Goal: Information Seeking & Learning: Learn about a topic

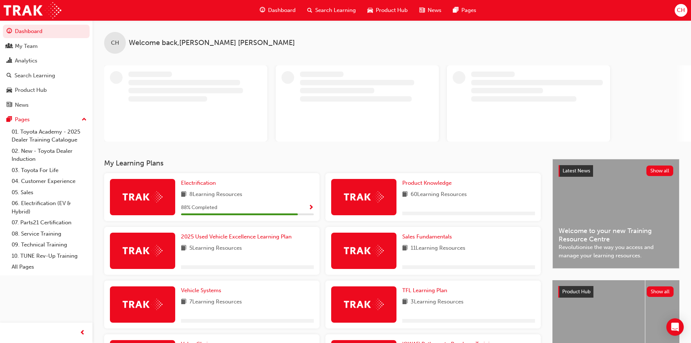
click at [336, 11] on span "Search Learning" at bounding box center [335, 10] width 41 height 8
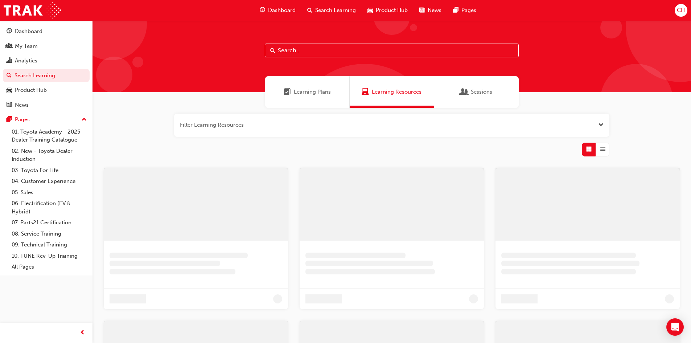
click at [288, 51] on input "text" at bounding box center [392, 50] width 254 height 14
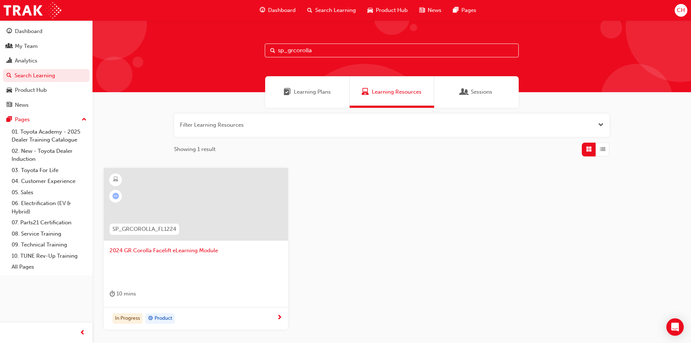
type input "sp_grcorolla"
click at [243, 220] on div at bounding box center [196, 204] width 184 height 72
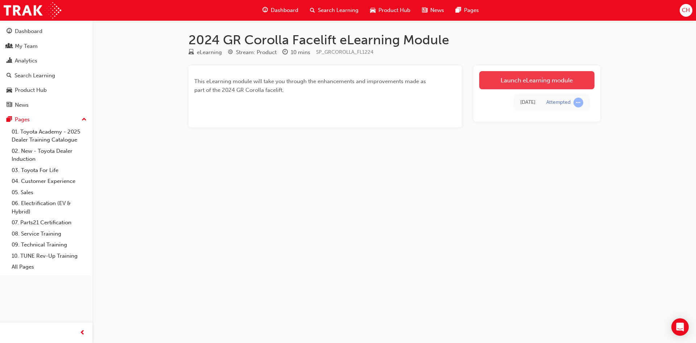
click at [560, 80] on link "Launch eLearning module" at bounding box center [536, 80] width 115 height 18
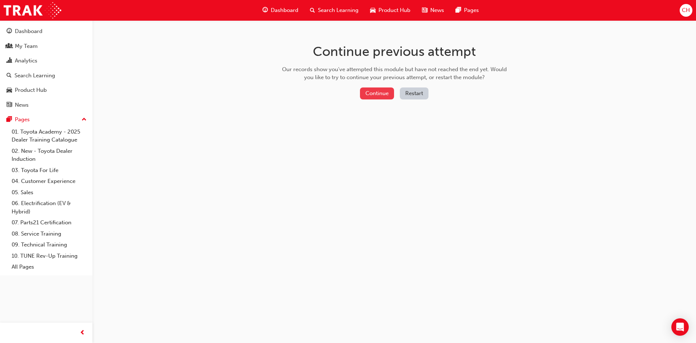
click at [378, 94] on button "Continue" at bounding box center [377, 93] width 34 height 12
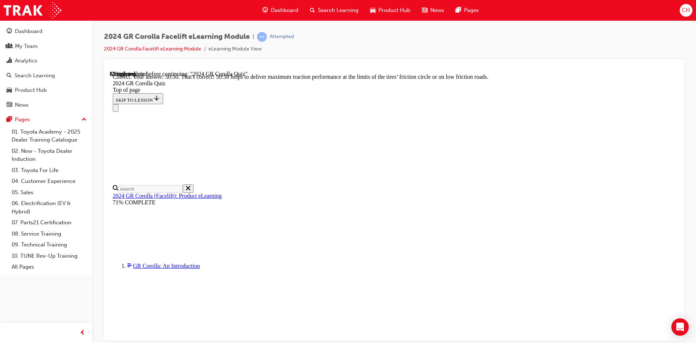
scroll to position [290, 0]
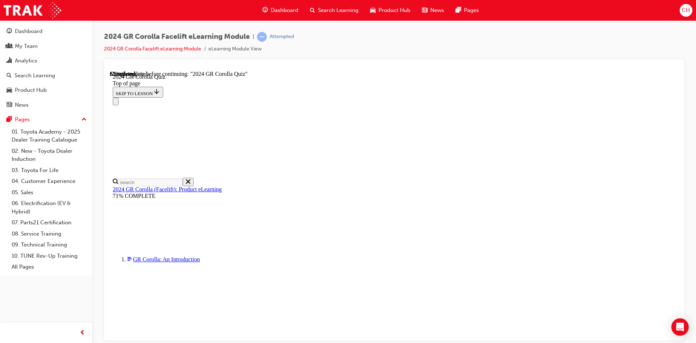
scroll to position [181, 0]
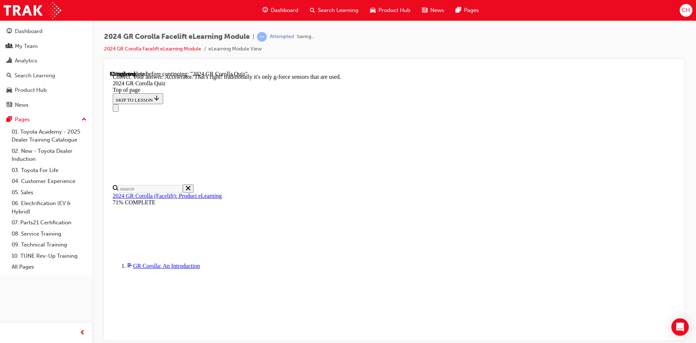
scroll to position [298, 0]
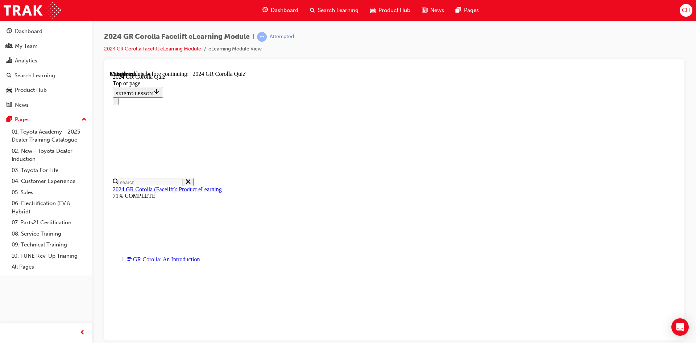
scroll to position [217, 0]
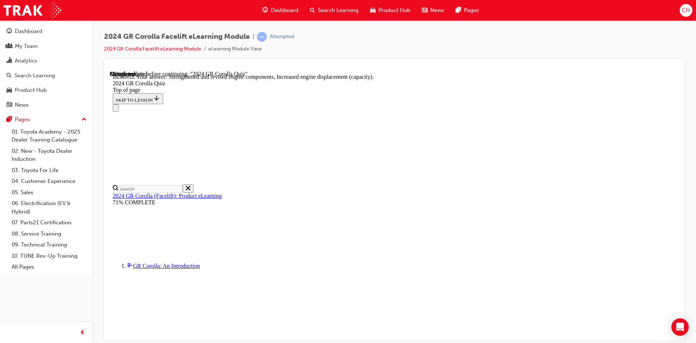
scroll to position [280, 0]
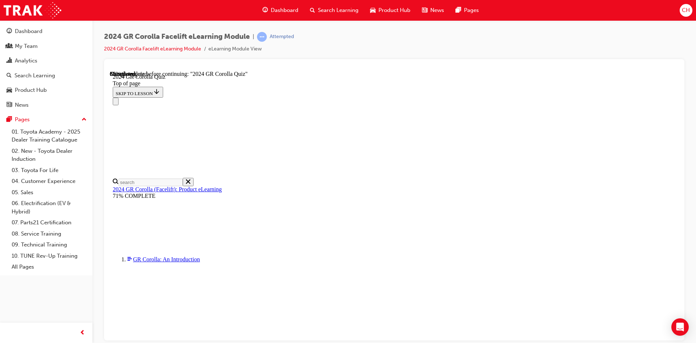
scroll to position [145, 0]
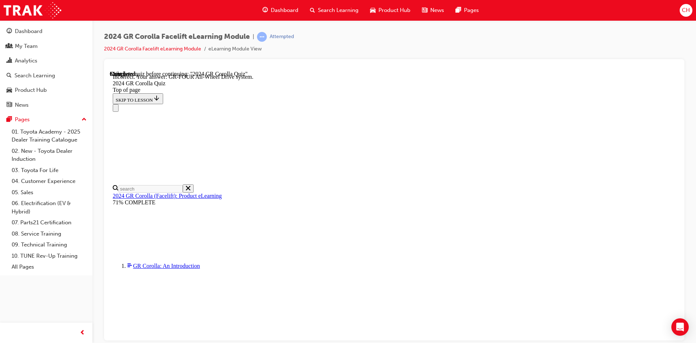
scroll to position [279, 0]
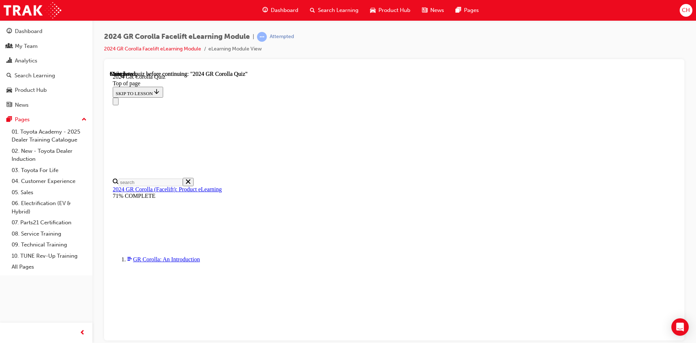
scroll to position [129, 0]
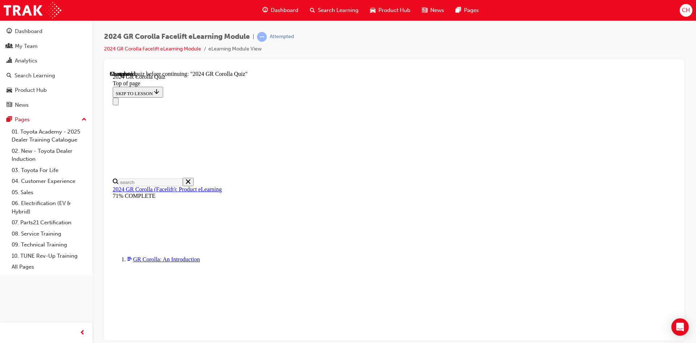
drag, startPoint x: 332, startPoint y: 278, endPoint x: 337, endPoint y: 279, distance: 5.5
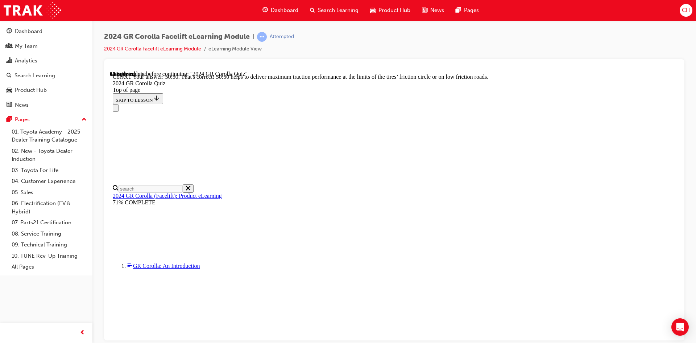
scroll to position [295, 0]
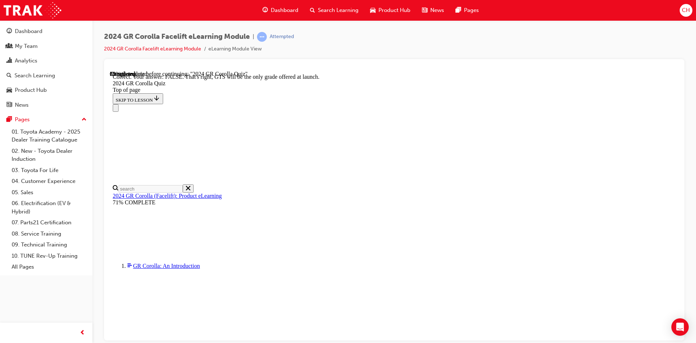
scroll to position [101, 0]
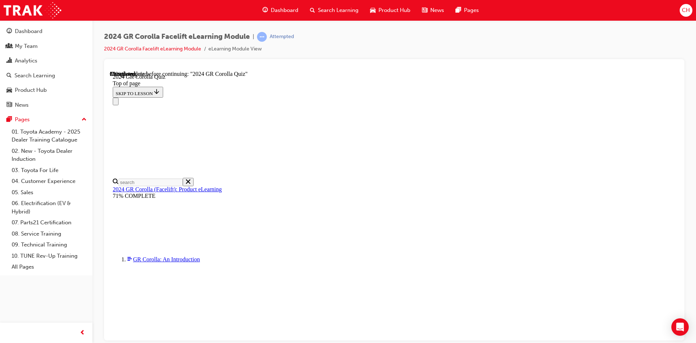
scroll to position [163, 0]
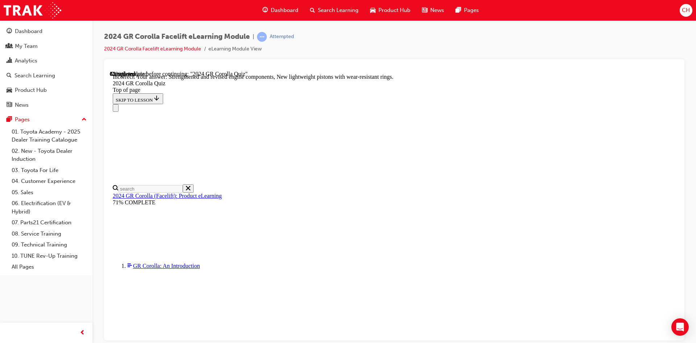
scroll to position [280, 0]
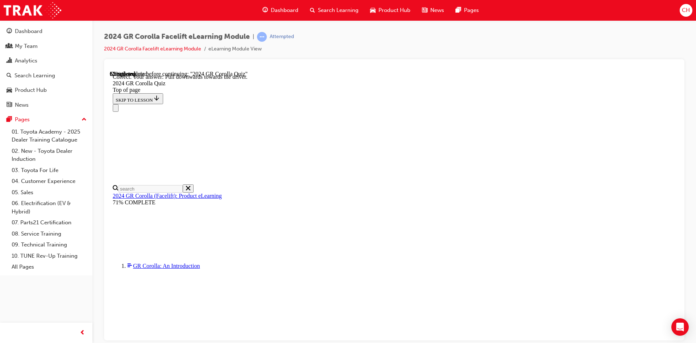
scroll to position [115, 0]
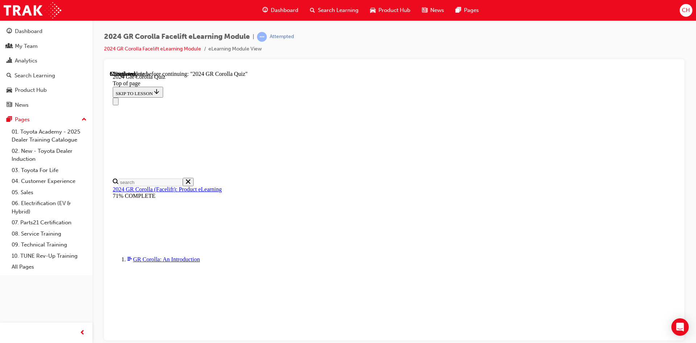
scroll to position [156, 0]
drag, startPoint x: 330, startPoint y: 246, endPoint x: 332, endPoint y: 285, distance: 38.5
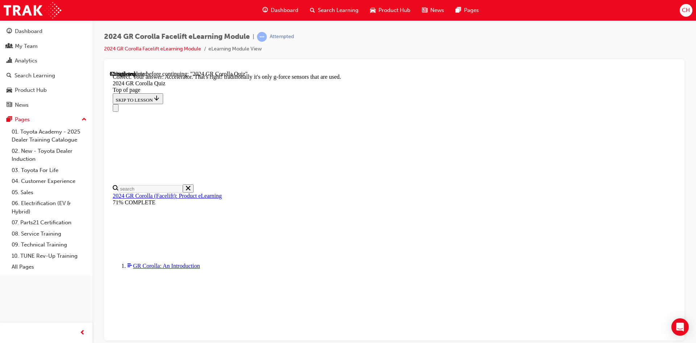
scroll to position [298, 0]
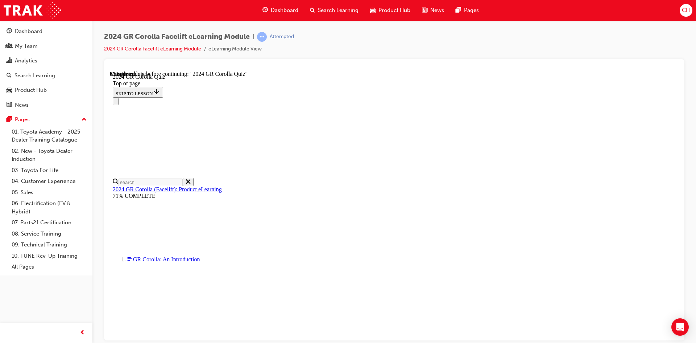
scroll to position [145, 0]
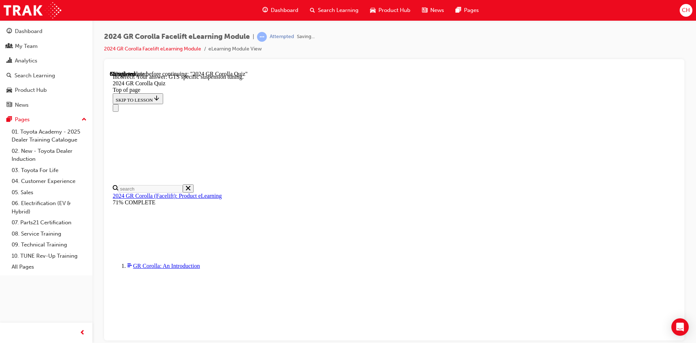
scroll to position [279, 0]
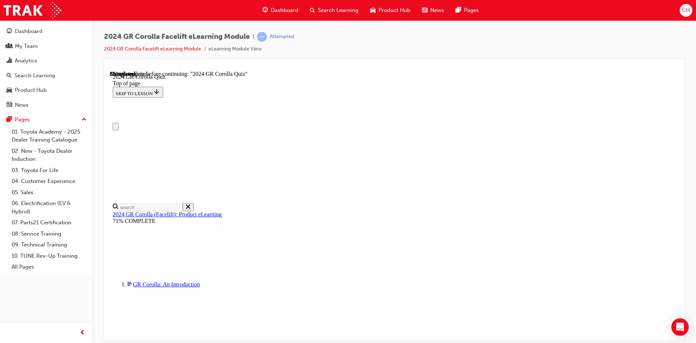
scroll to position [36, 0]
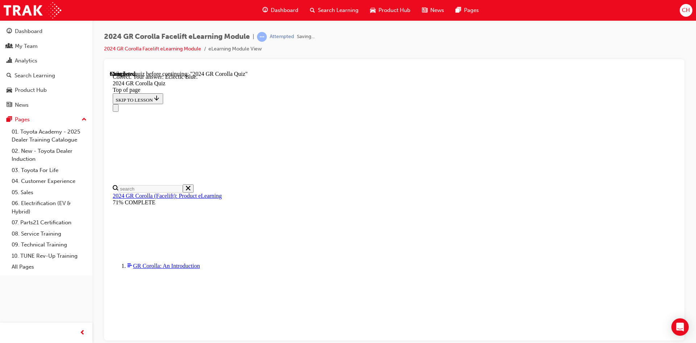
scroll to position [124, 0]
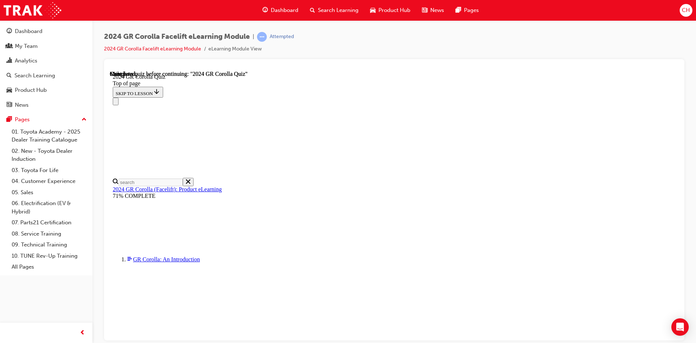
scroll to position [129, 0]
drag, startPoint x: 332, startPoint y: 289, endPoint x: 337, endPoint y: 288, distance: 5.8
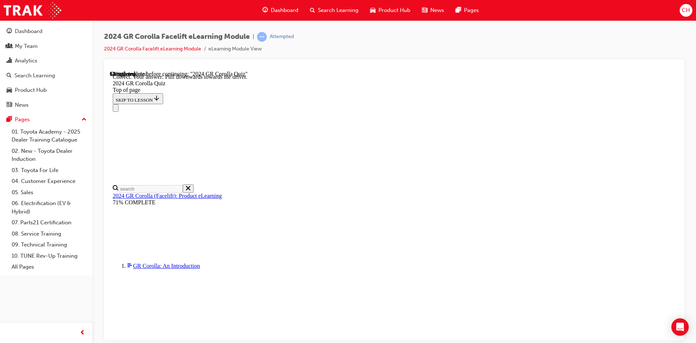
scroll to position [115, 0]
drag, startPoint x: 330, startPoint y: 284, endPoint x: 472, endPoint y: 277, distance: 142.7
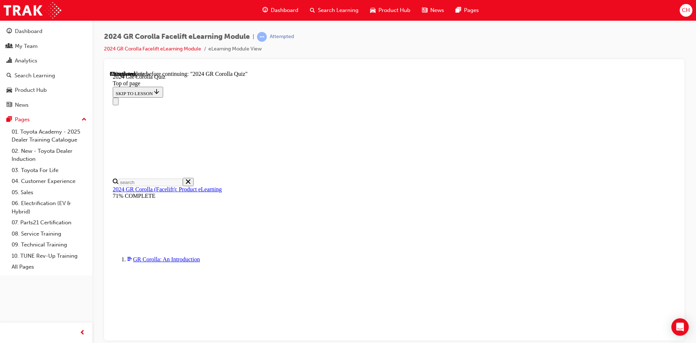
scroll to position [182, 0]
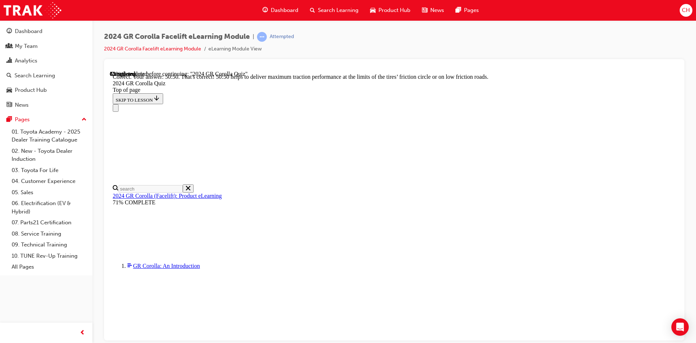
scroll to position [295, 0]
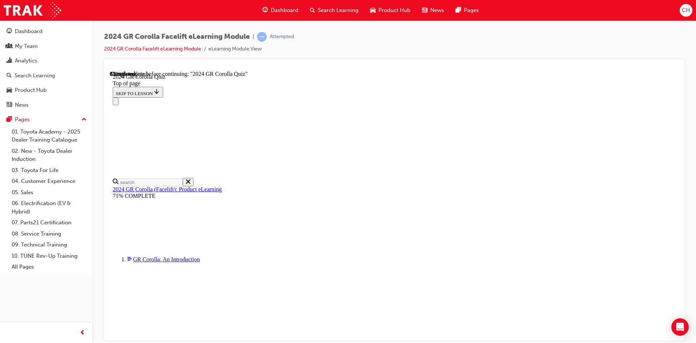
scroll to position [181, 0]
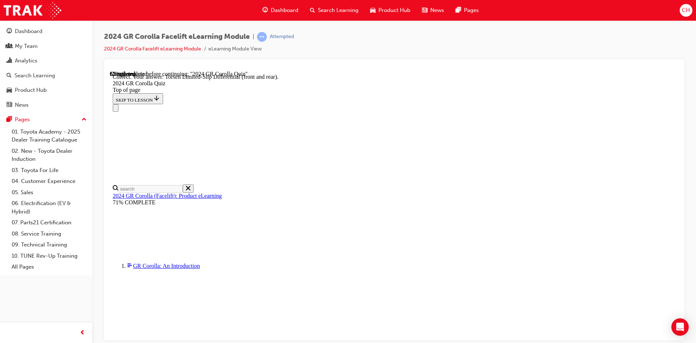
scroll to position [279, 0]
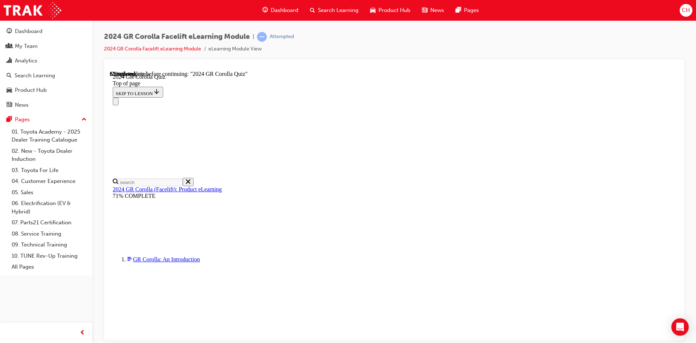
scroll to position [181, 0]
drag, startPoint x: 449, startPoint y: 329, endPoint x: 467, endPoint y: 314, distance: 23.2
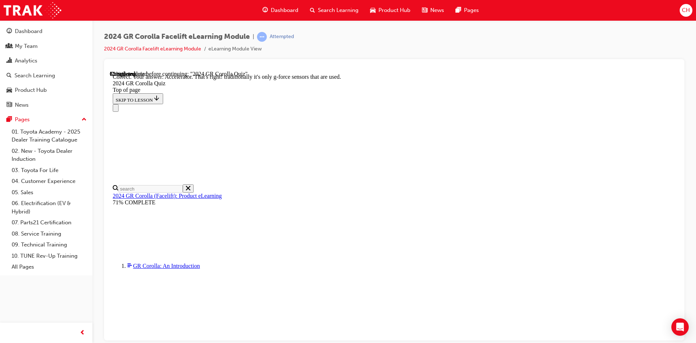
scroll to position [298, 0]
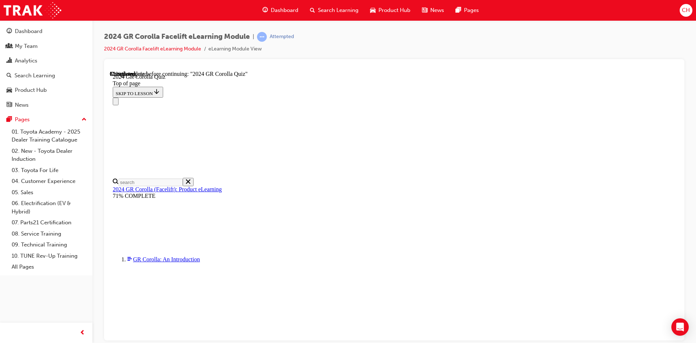
drag, startPoint x: 332, startPoint y: 192, endPoint x: 421, endPoint y: 237, distance: 99.5
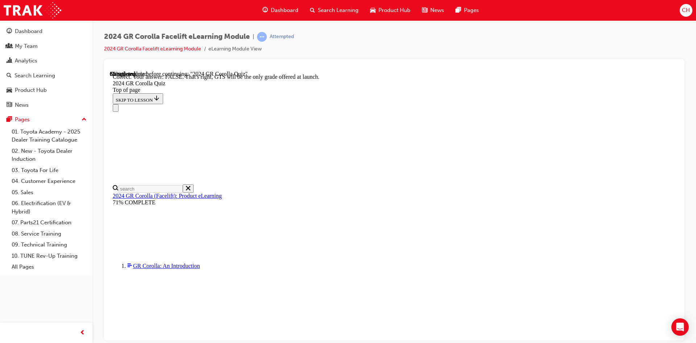
scroll to position [101, 0]
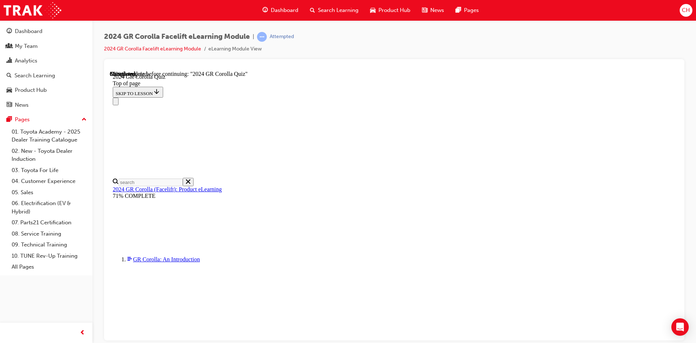
scroll to position [168, 0]
drag, startPoint x: 332, startPoint y: 280, endPoint x: 330, endPoint y: 272, distance: 8.5
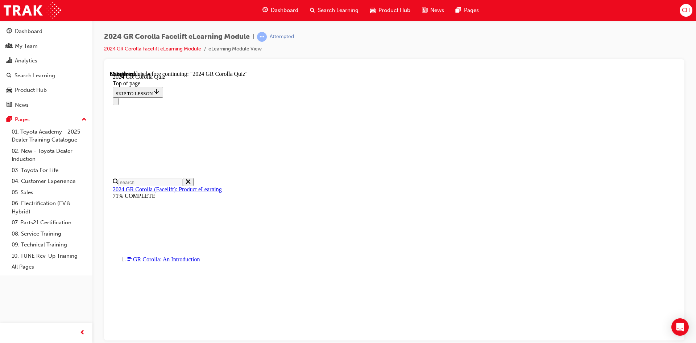
drag, startPoint x: 449, startPoint y: 269, endPoint x: 621, endPoint y: 275, distance: 171.5
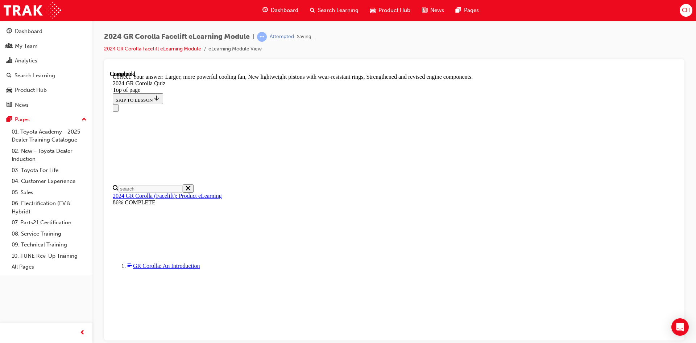
scroll to position [280, 0]
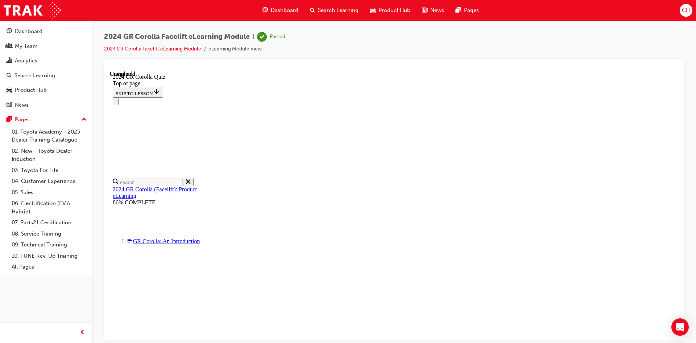
scroll to position [87, 0]
drag, startPoint x: 208, startPoint y: 253, endPoint x: 301, endPoint y: 410, distance: 182.6
